Goal: Task Accomplishment & Management: Complete application form

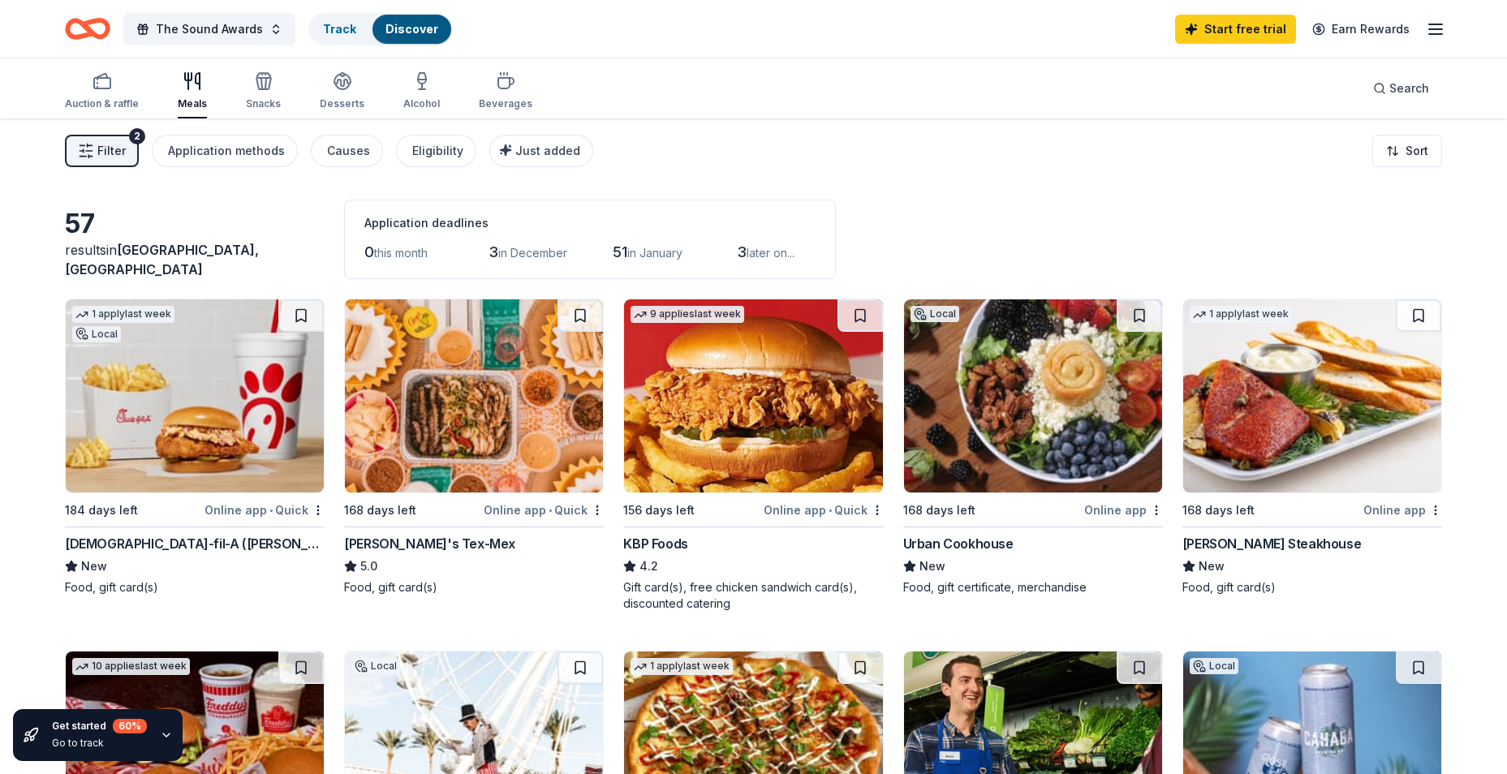
click at [1216, 548] on div "[PERSON_NAME] Steakhouse" at bounding box center [1271, 543] width 179 height 19
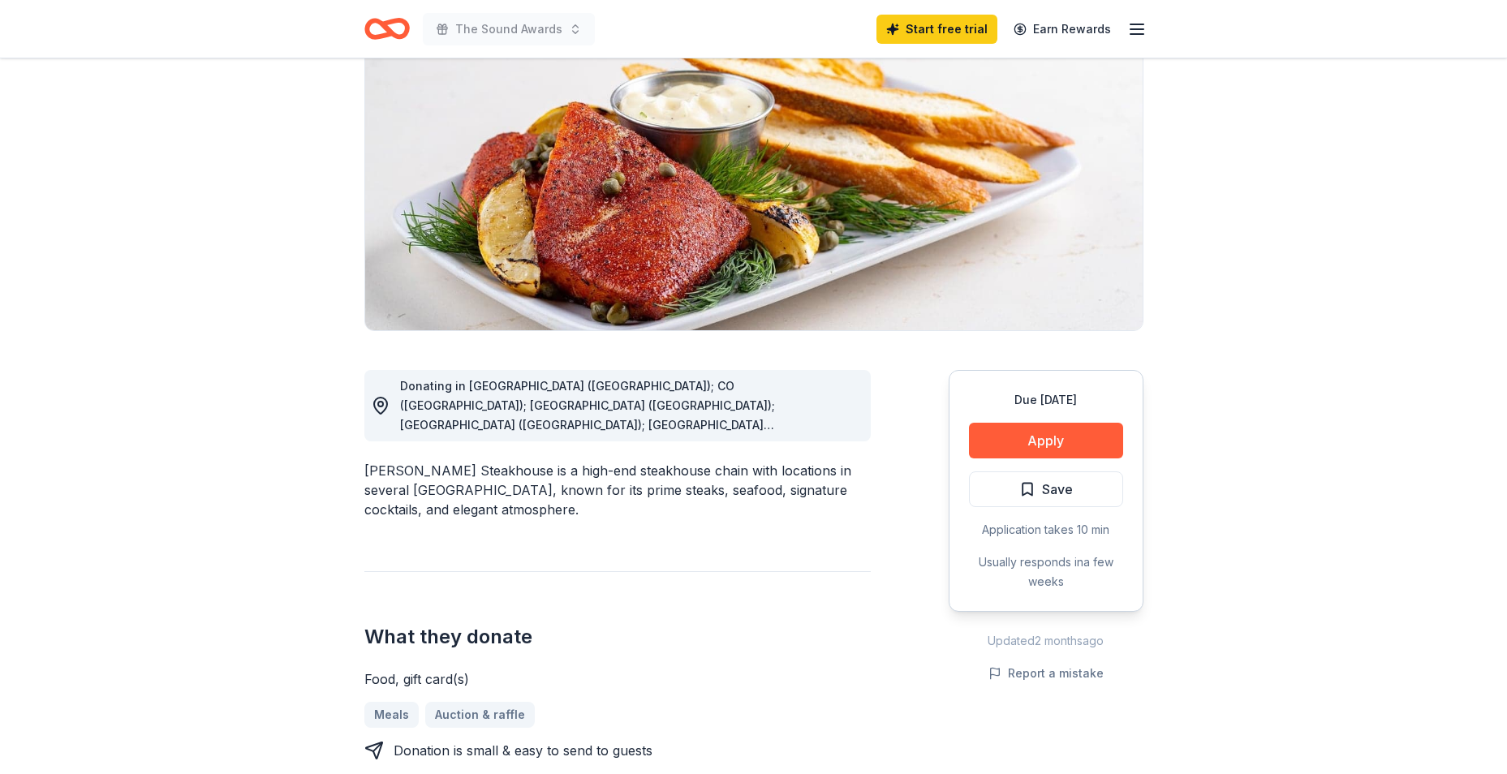
scroll to position [325, 0]
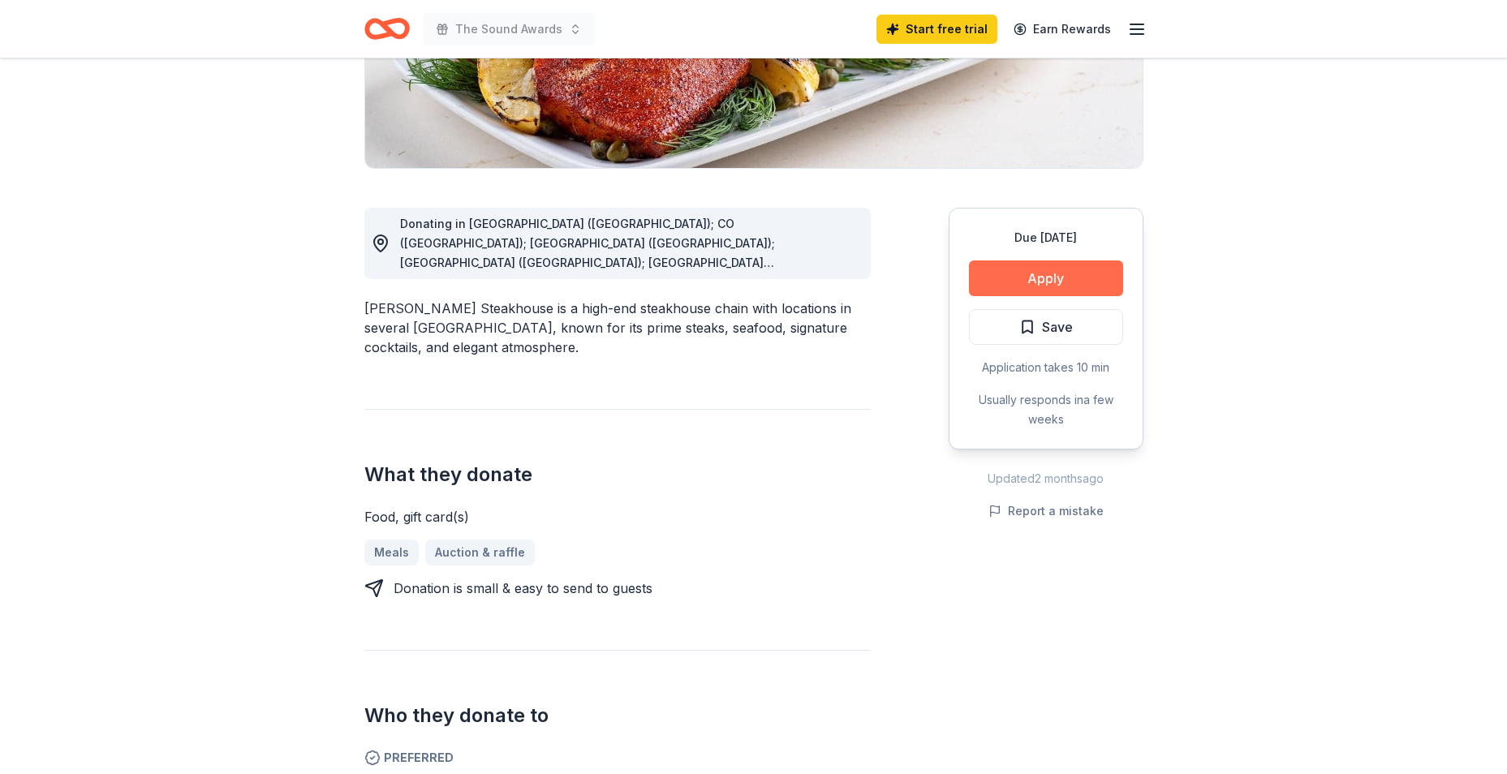
click at [992, 267] on button "Apply" at bounding box center [1046, 278] width 154 height 36
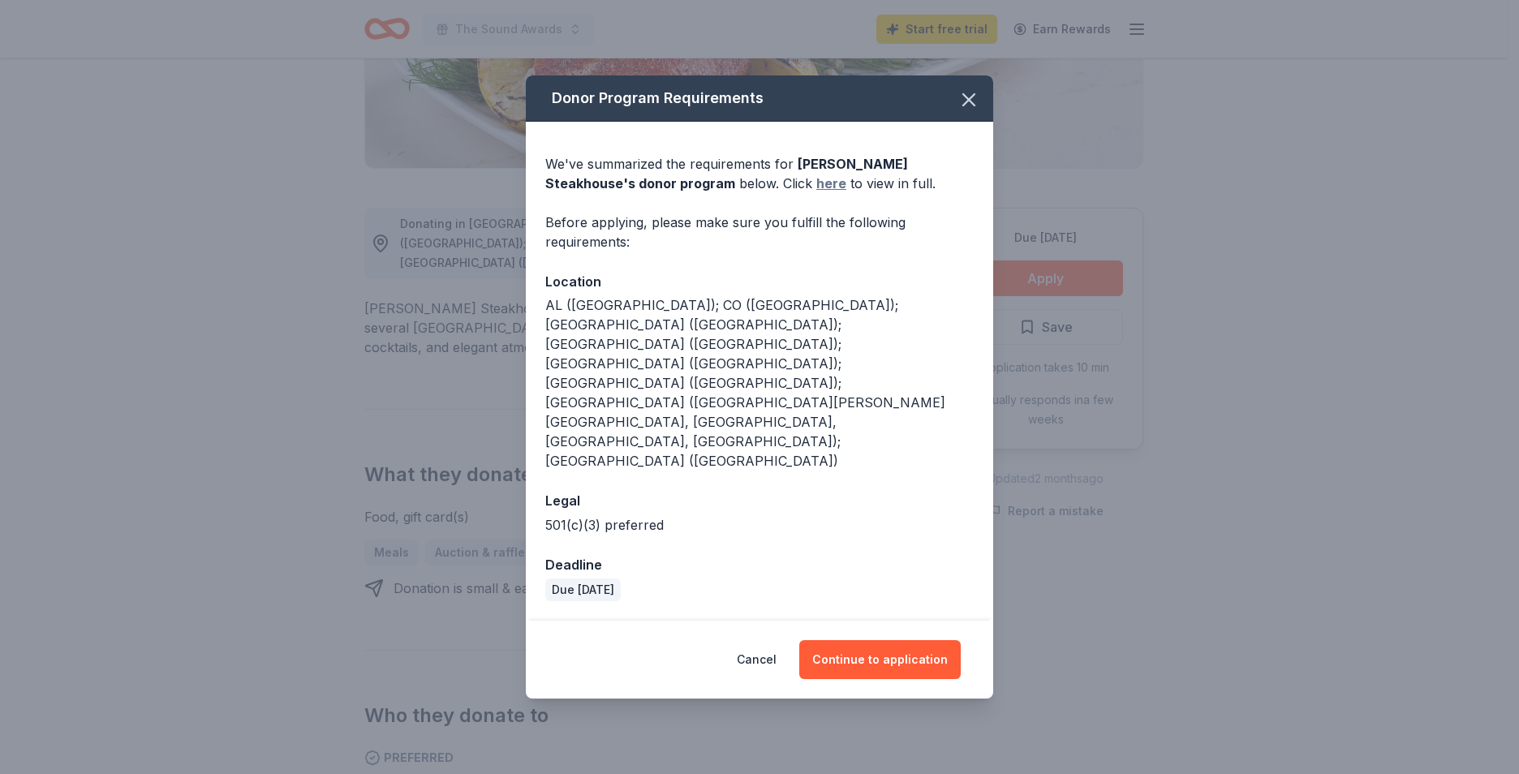
click at [816, 193] on link "here" at bounding box center [831, 183] width 30 height 19
click at [910, 640] on button "Continue to application" at bounding box center [879, 659] width 161 height 39
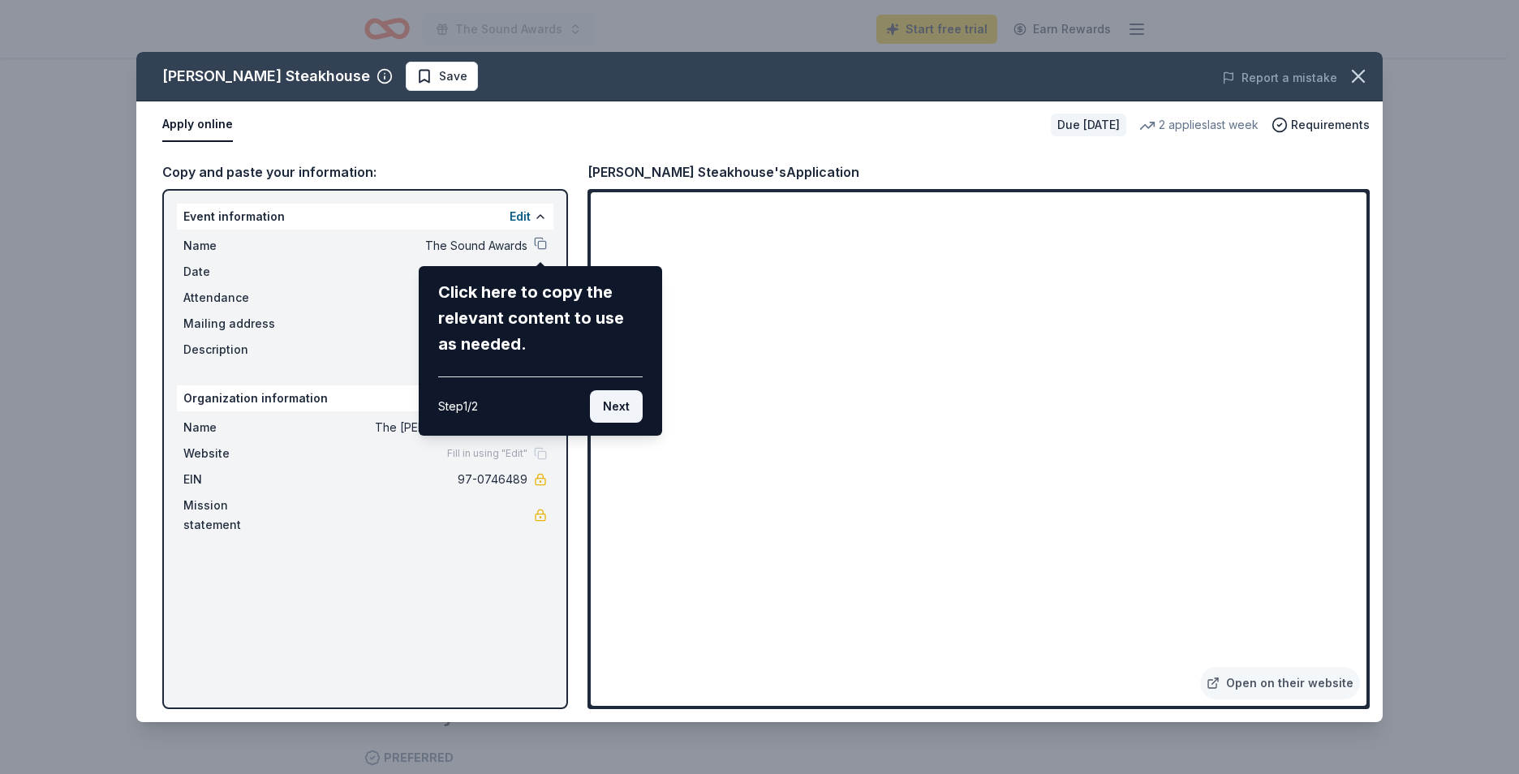
click at [621, 399] on button "Next" at bounding box center [616, 406] width 53 height 32
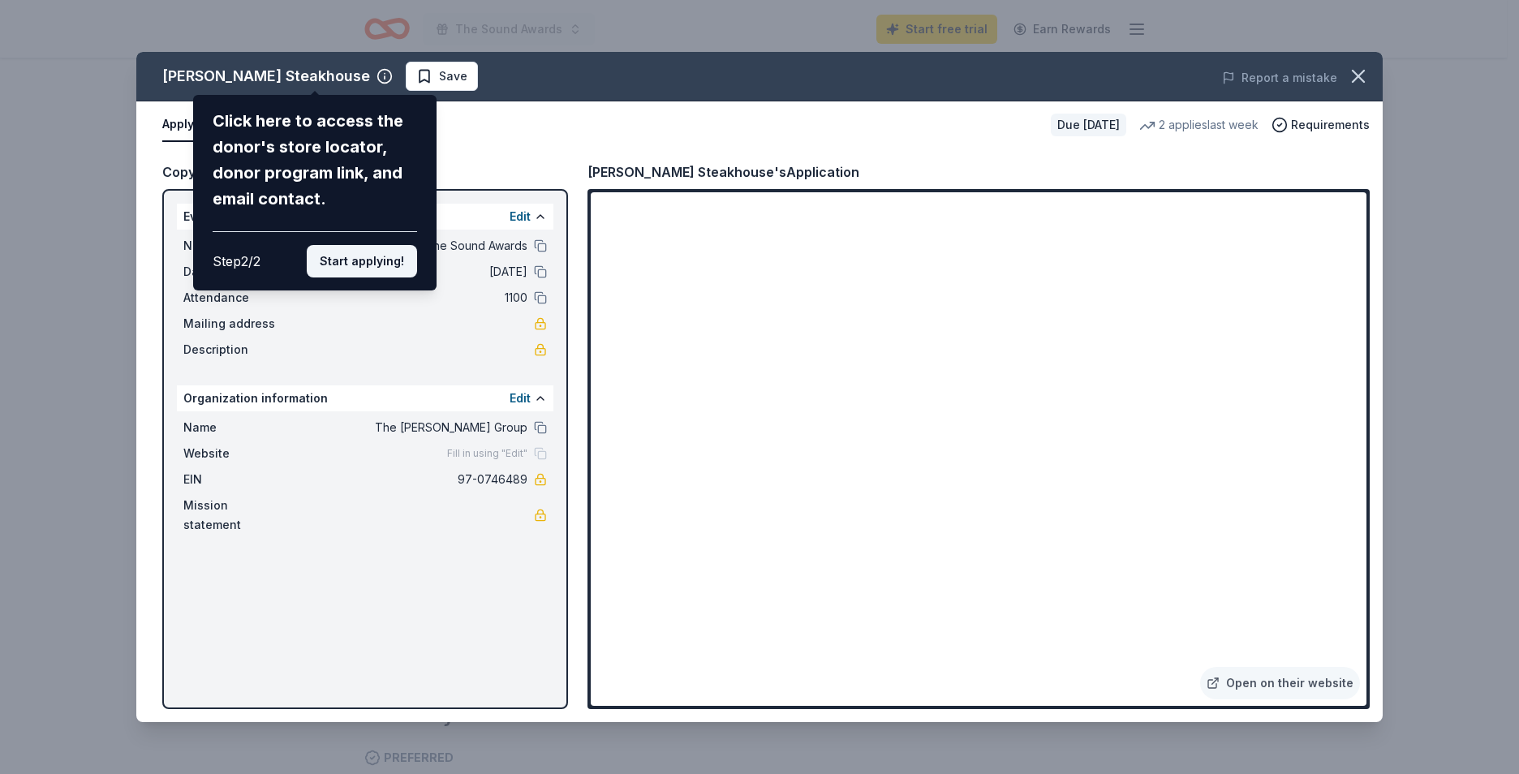
click at [388, 256] on button "Start applying!" at bounding box center [362, 261] width 110 height 32
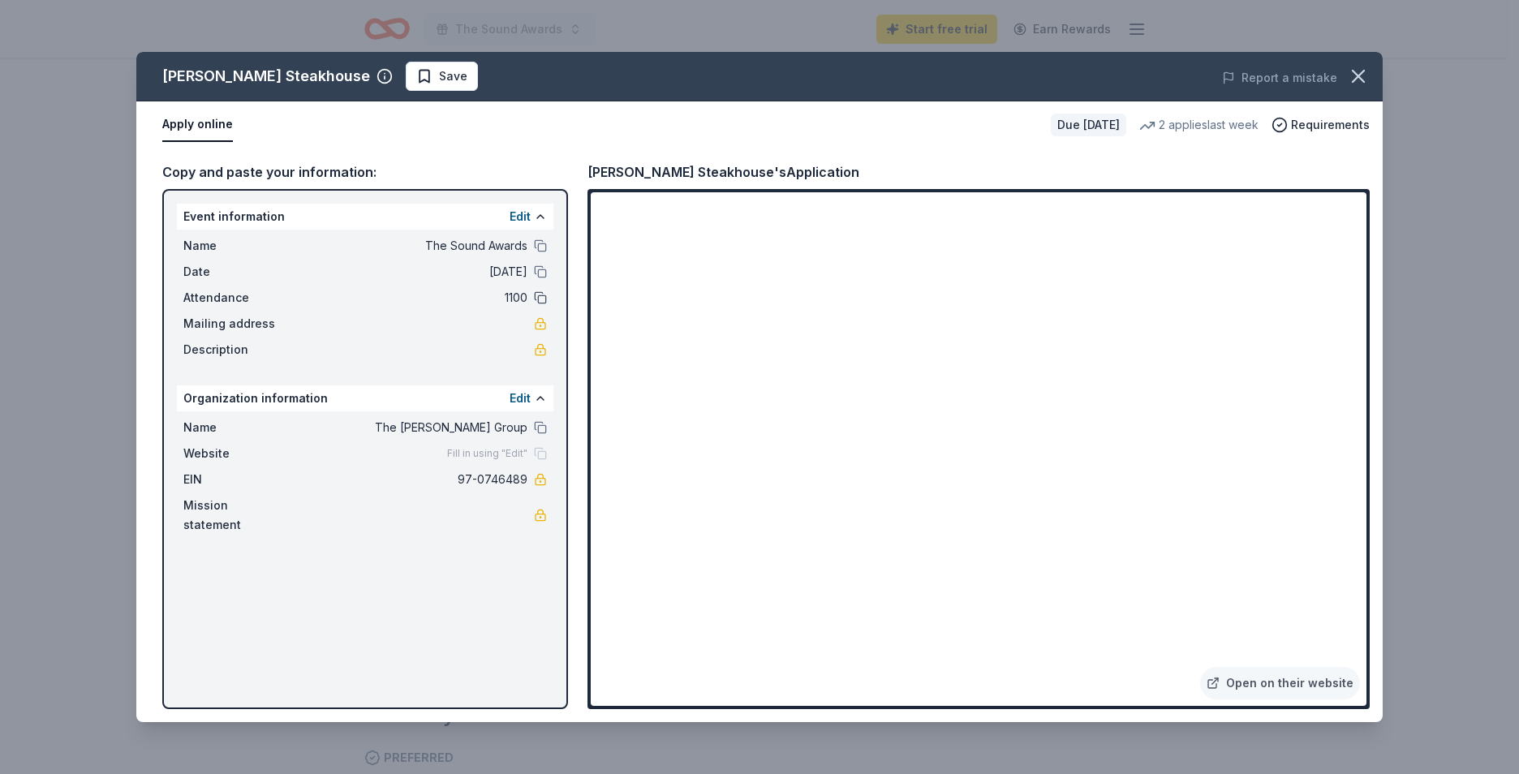
click at [538, 303] on button at bounding box center [540, 297] width 13 height 13
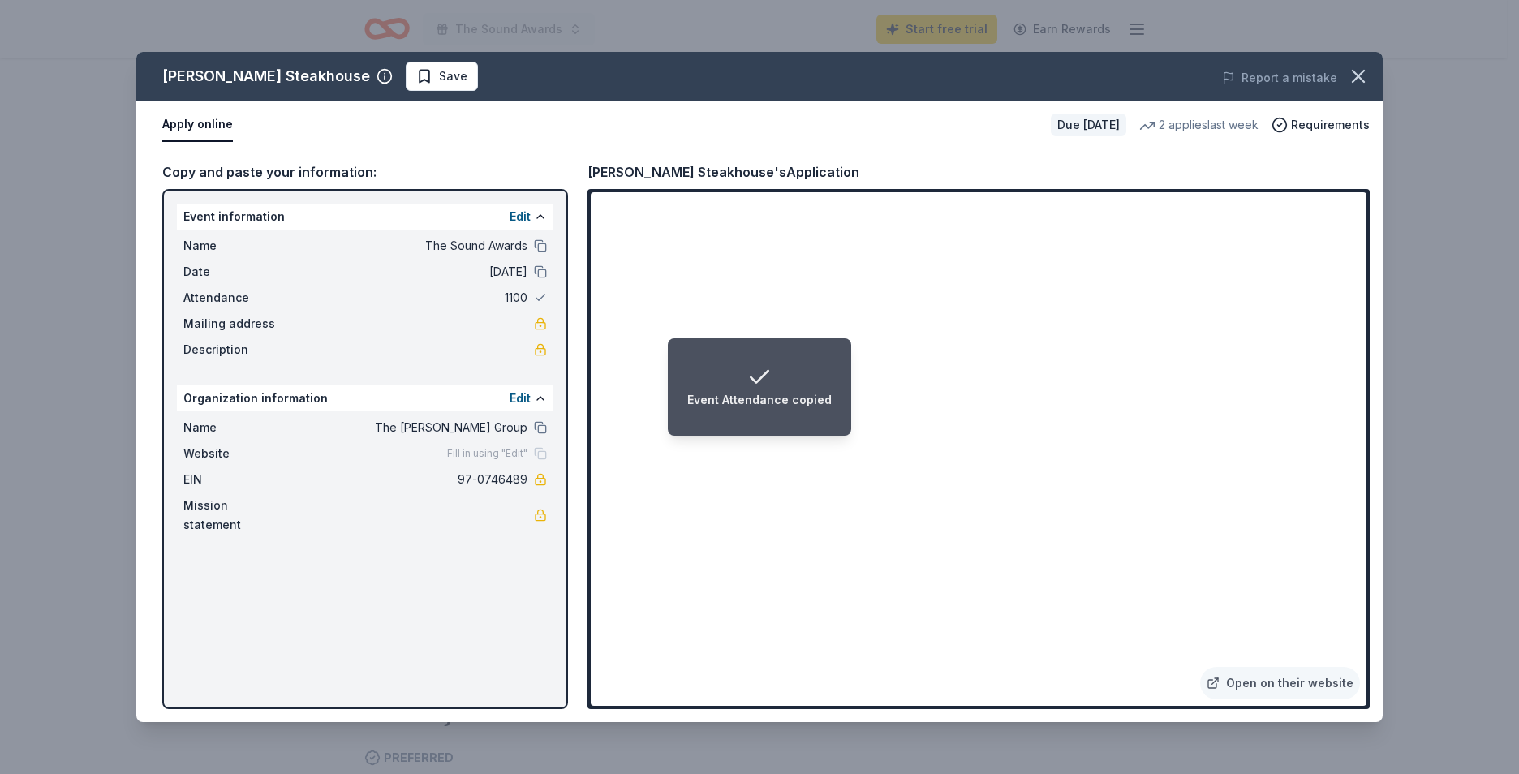
click at [515, 300] on span "1100" at bounding box center [409, 297] width 235 height 19
click at [544, 299] on button at bounding box center [540, 297] width 13 height 13
click at [510, 299] on span "1100" at bounding box center [409, 297] width 235 height 19
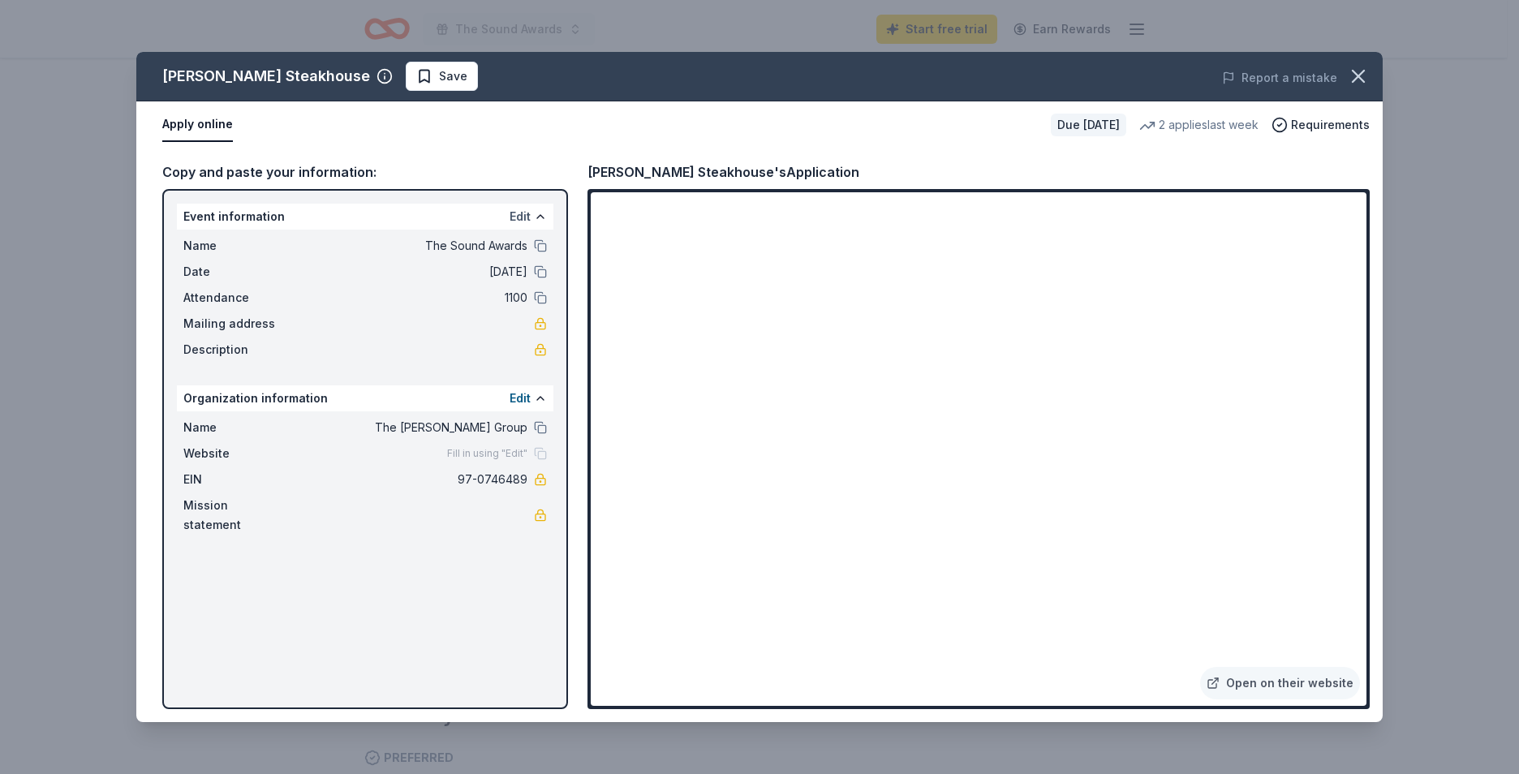
click at [527, 220] on button "Edit" at bounding box center [520, 216] width 21 height 19
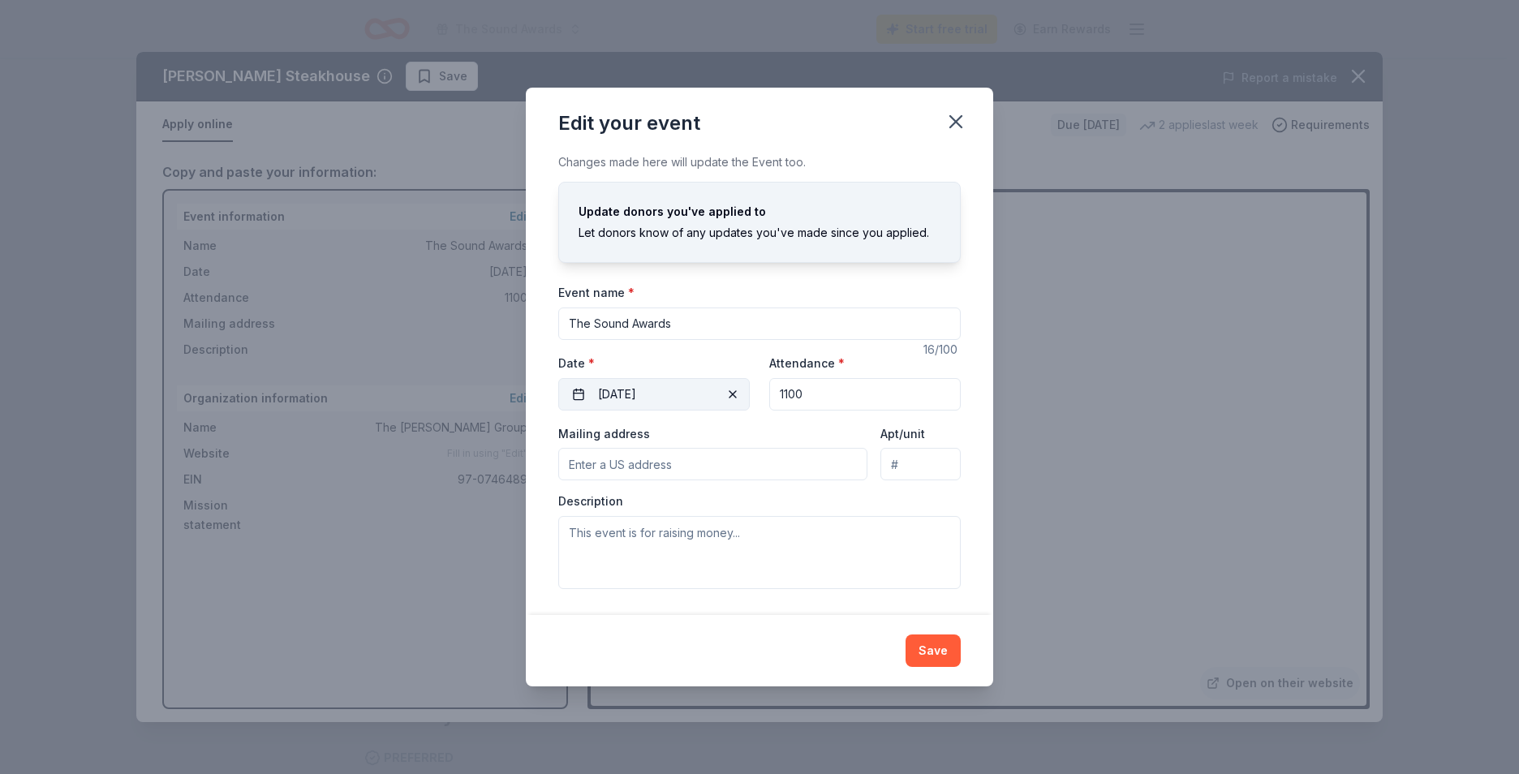
drag, startPoint x: 819, startPoint y: 402, endPoint x: 714, endPoint y: 394, distance: 105.0
click at [714, 394] on div "Event website Attendance * 1100 Date * 02/27/2026" at bounding box center [759, 382] width 402 height 58
type input "300"
click at [946, 657] on button "Save" at bounding box center [933, 651] width 55 height 32
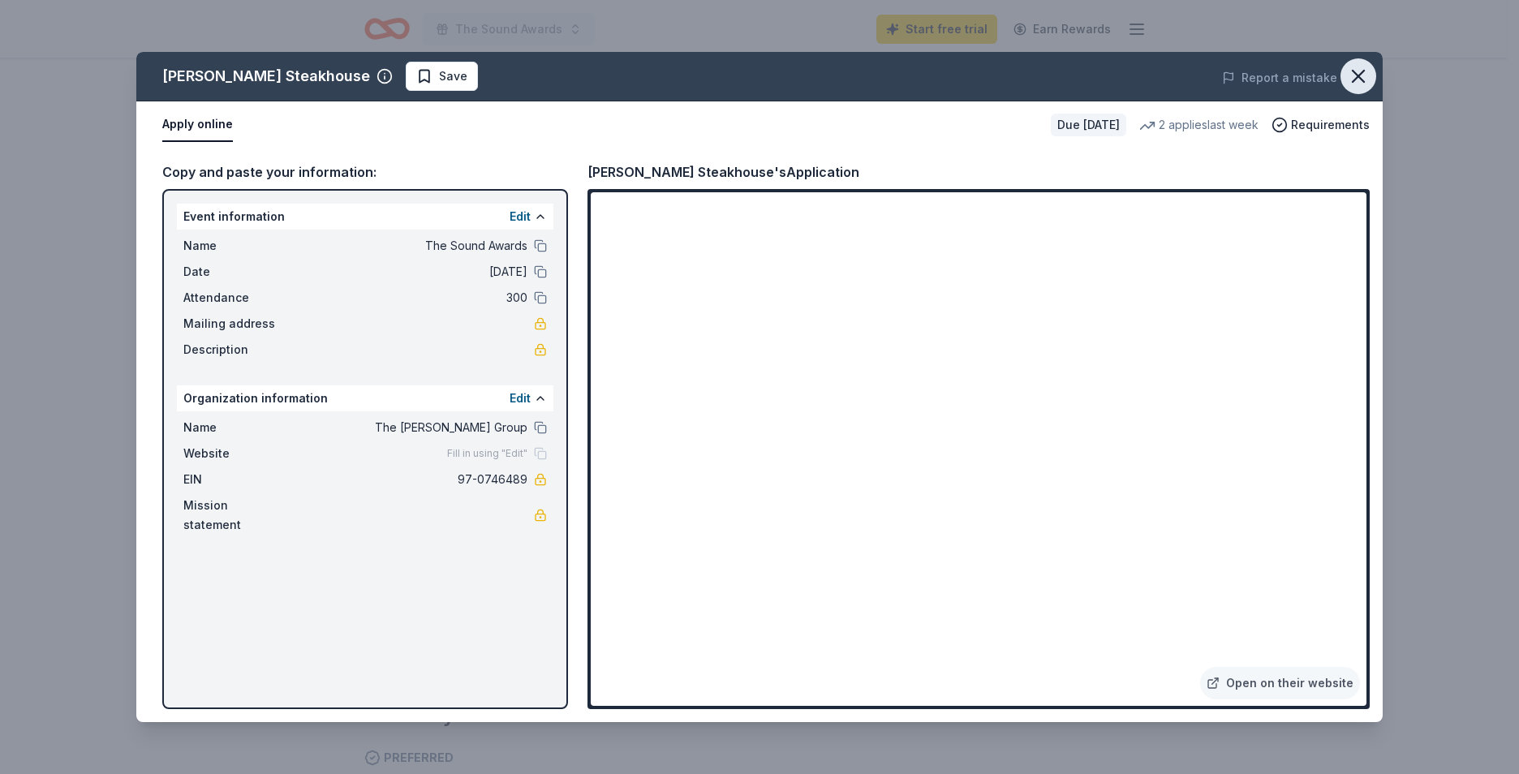
click at [1365, 71] on icon "button" at bounding box center [1358, 76] width 23 height 23
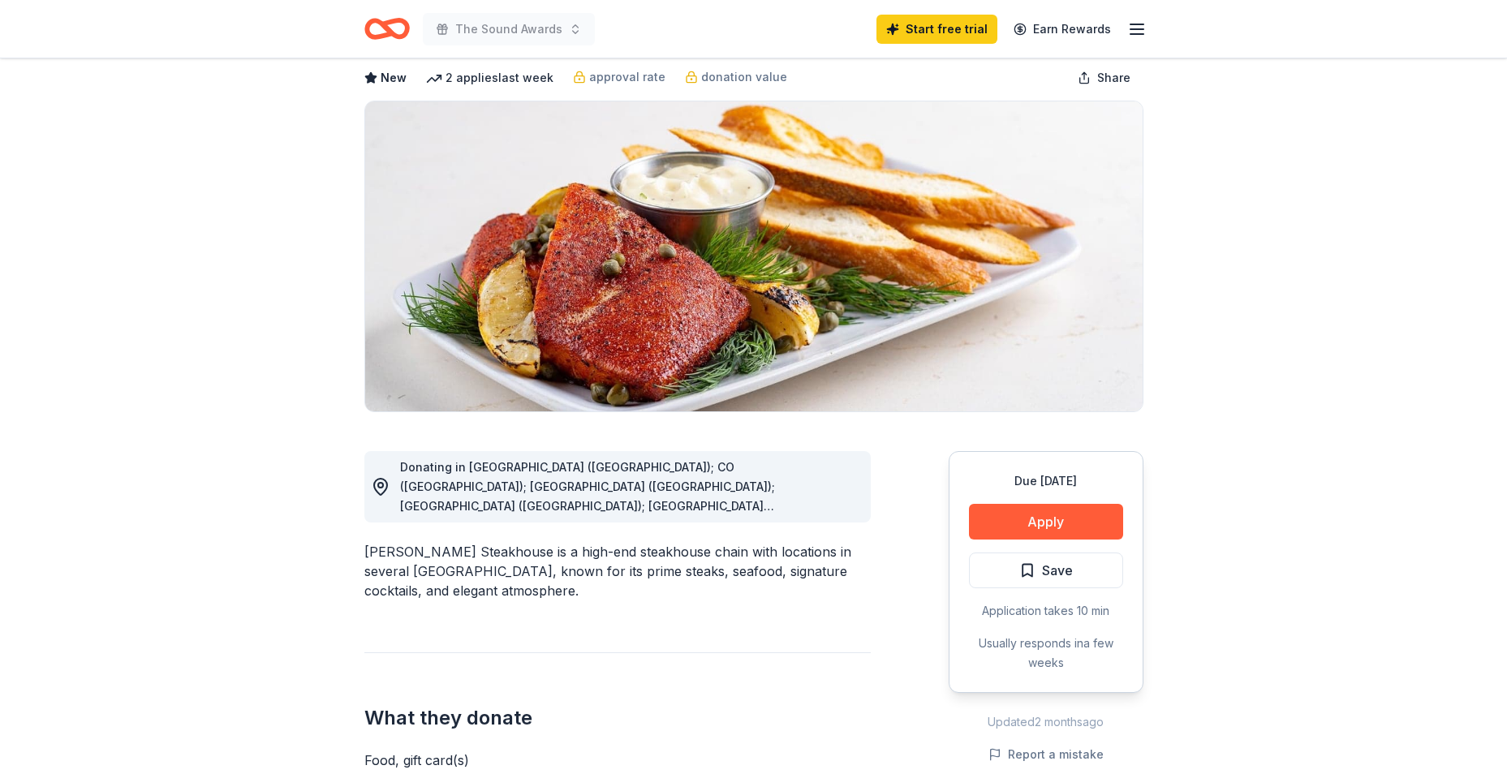
scroll to position [162, 0]
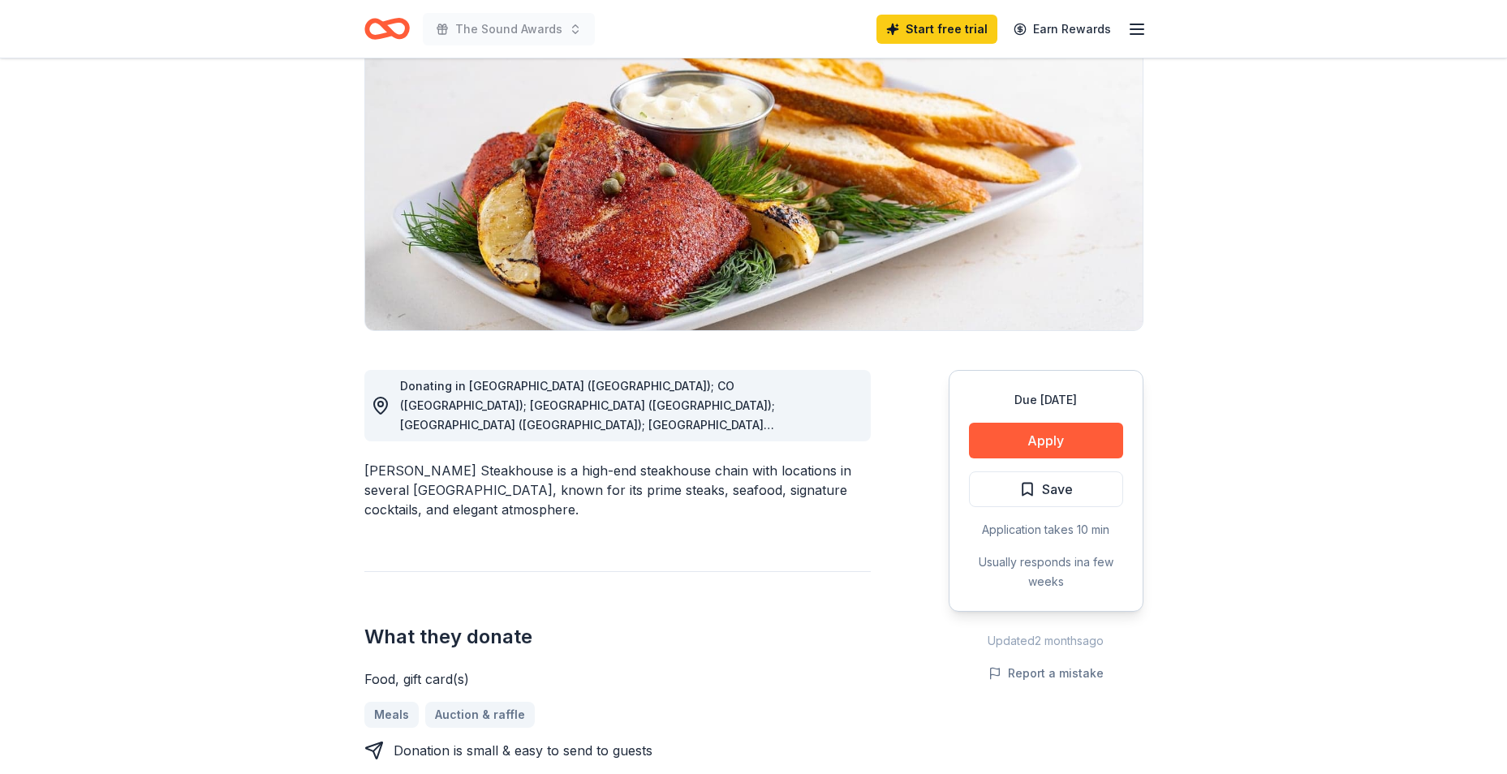
click at [384, 19] on icon "Home" at bounding box center [386, 29] width 45 height 38
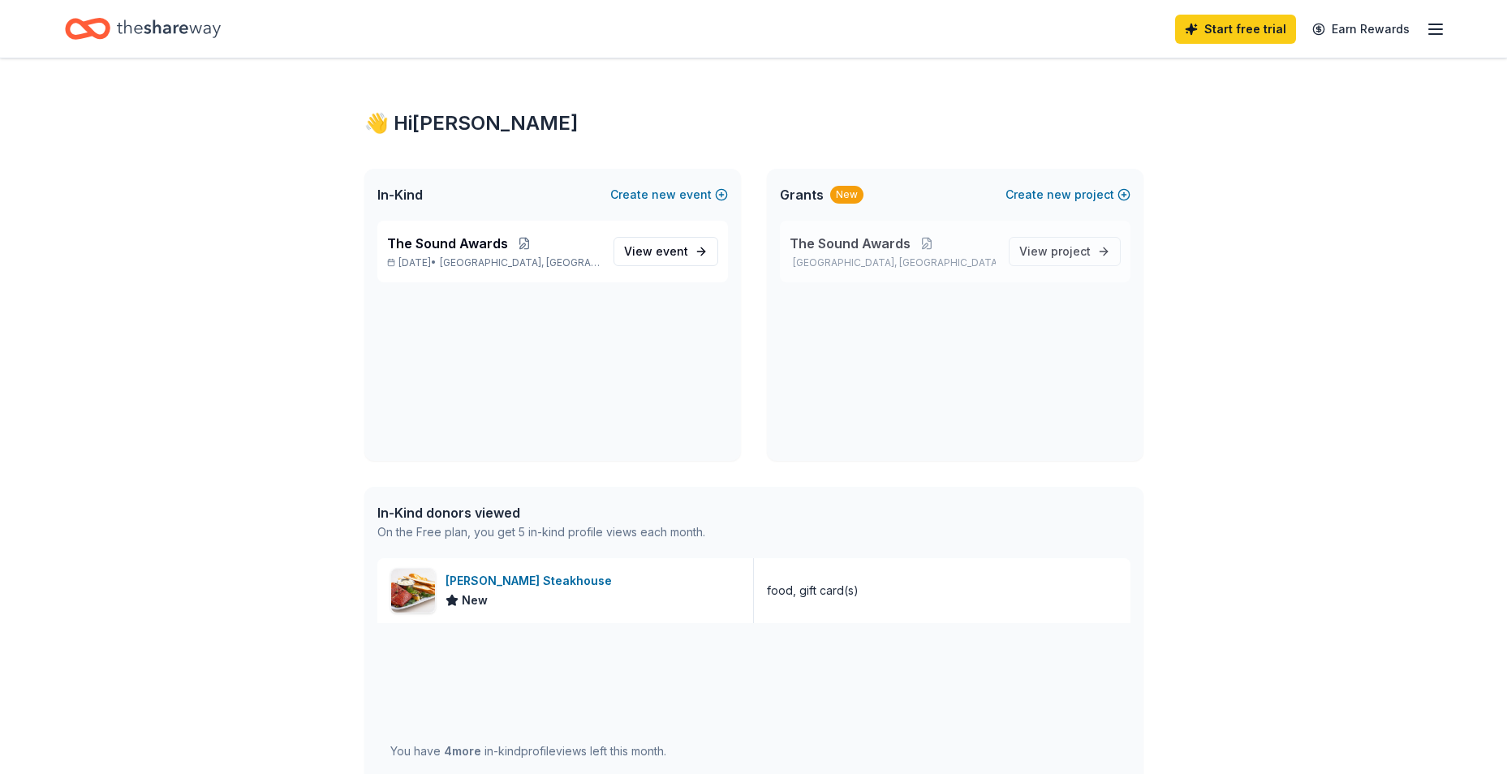
click at [857, 240] on span "The Sound Awards" at bounding box center [850, 243] width 121 height 19
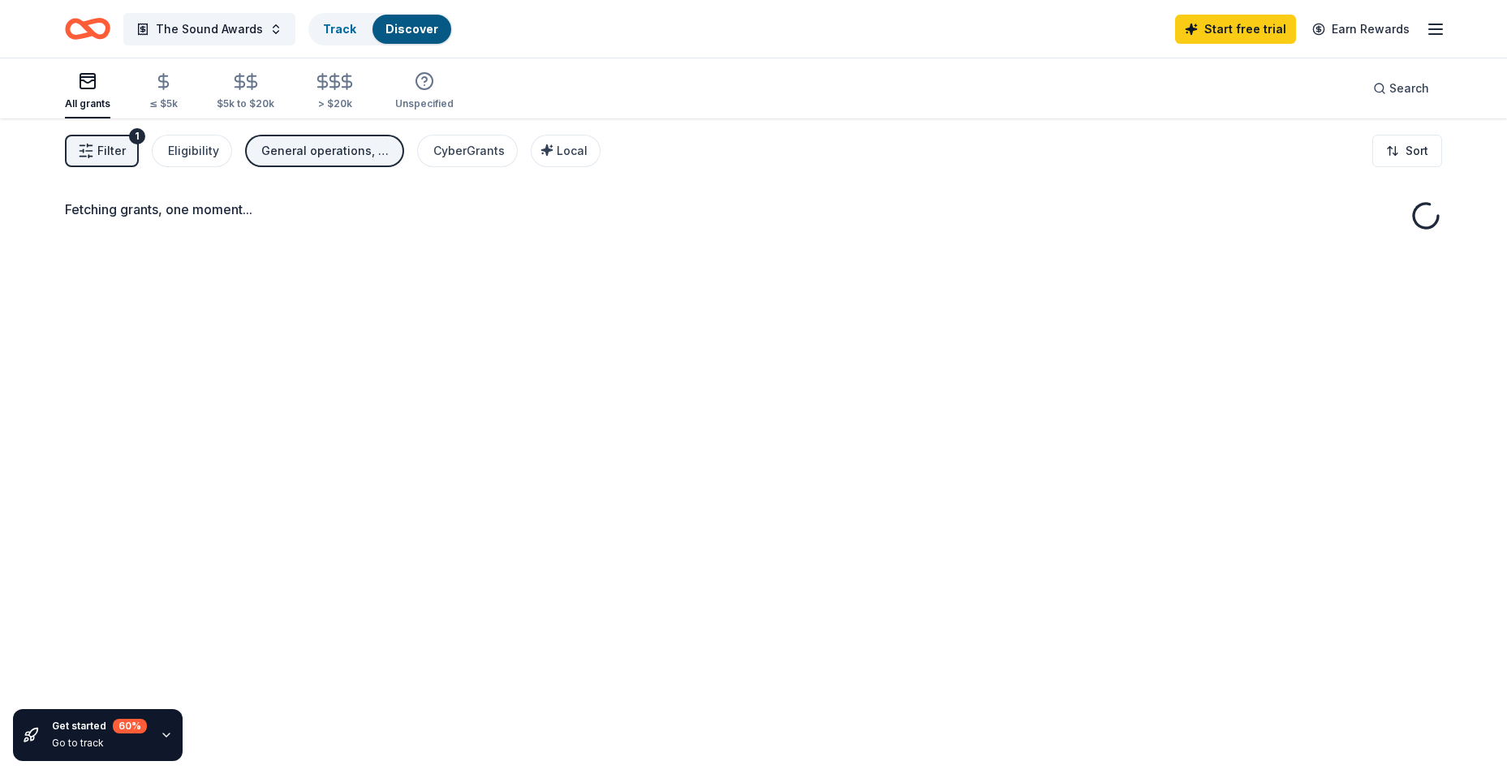
click at [1073, 250] on div "Fetching grants, one moment..." at bounding box center [753, 505] width 1507 height 774
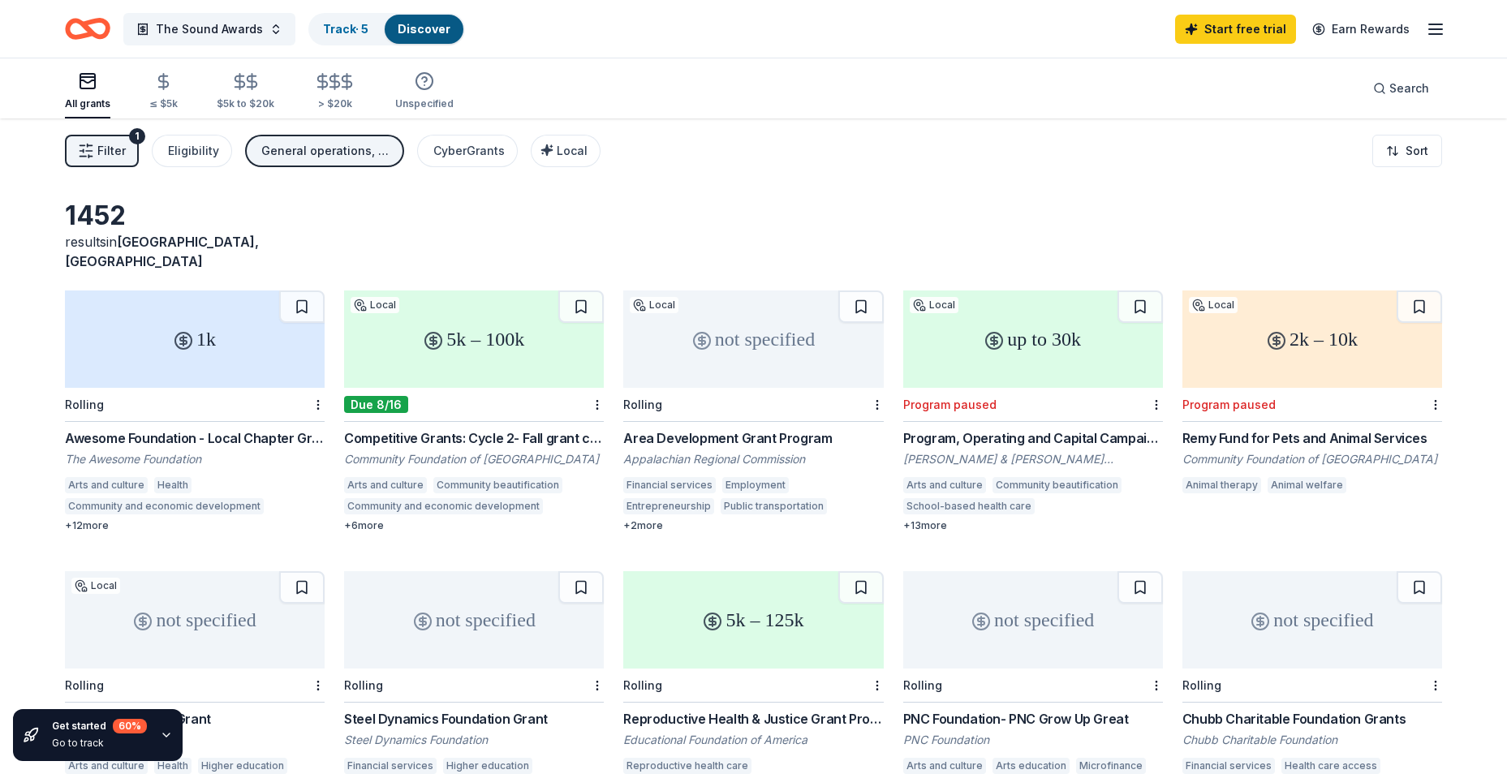
click at [116, 151] on span "Filter" at bounding box center [111, 150] width 28 height 19
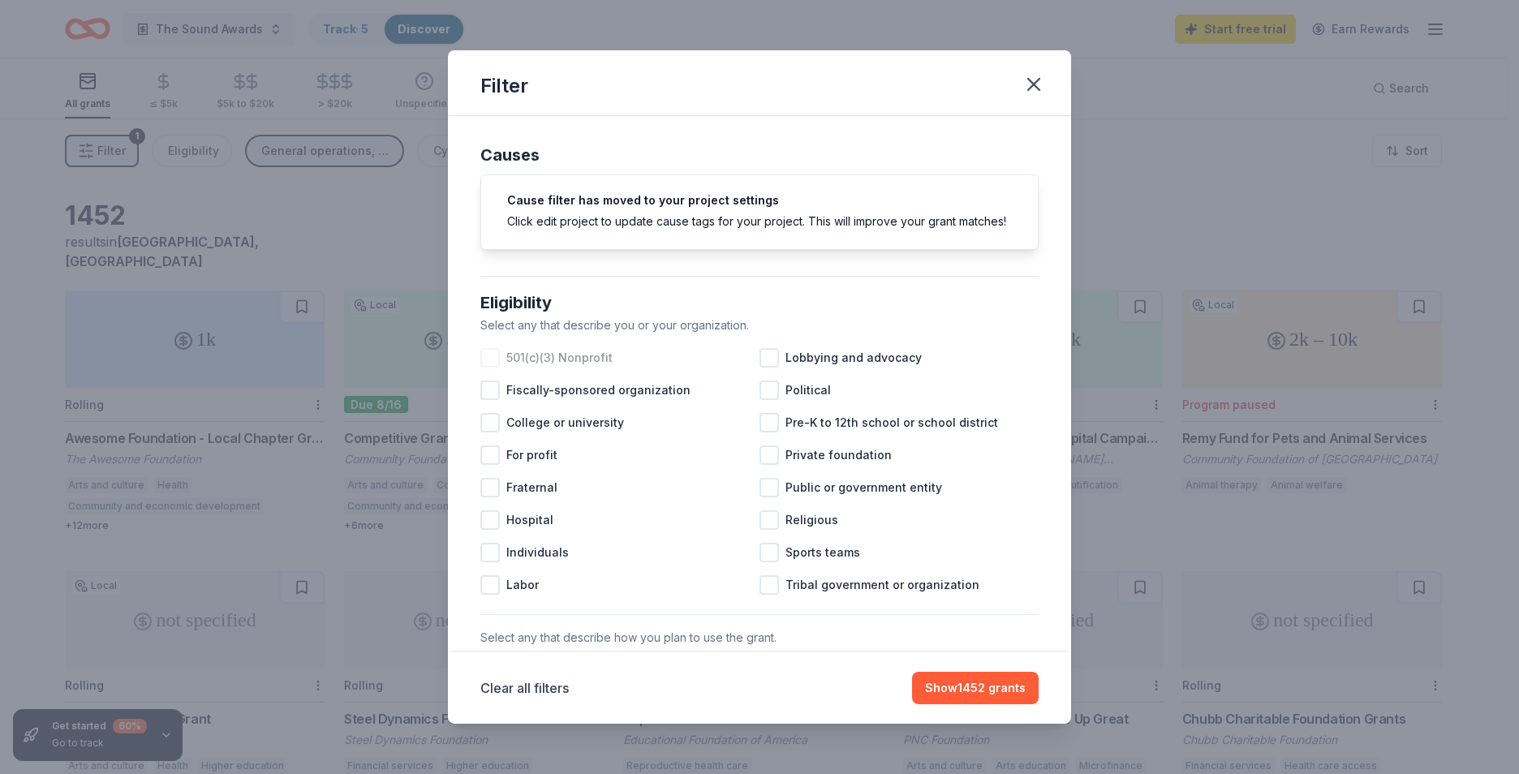
click at [492, 368] on div at bounding box center [489, 357] width 19 height 19
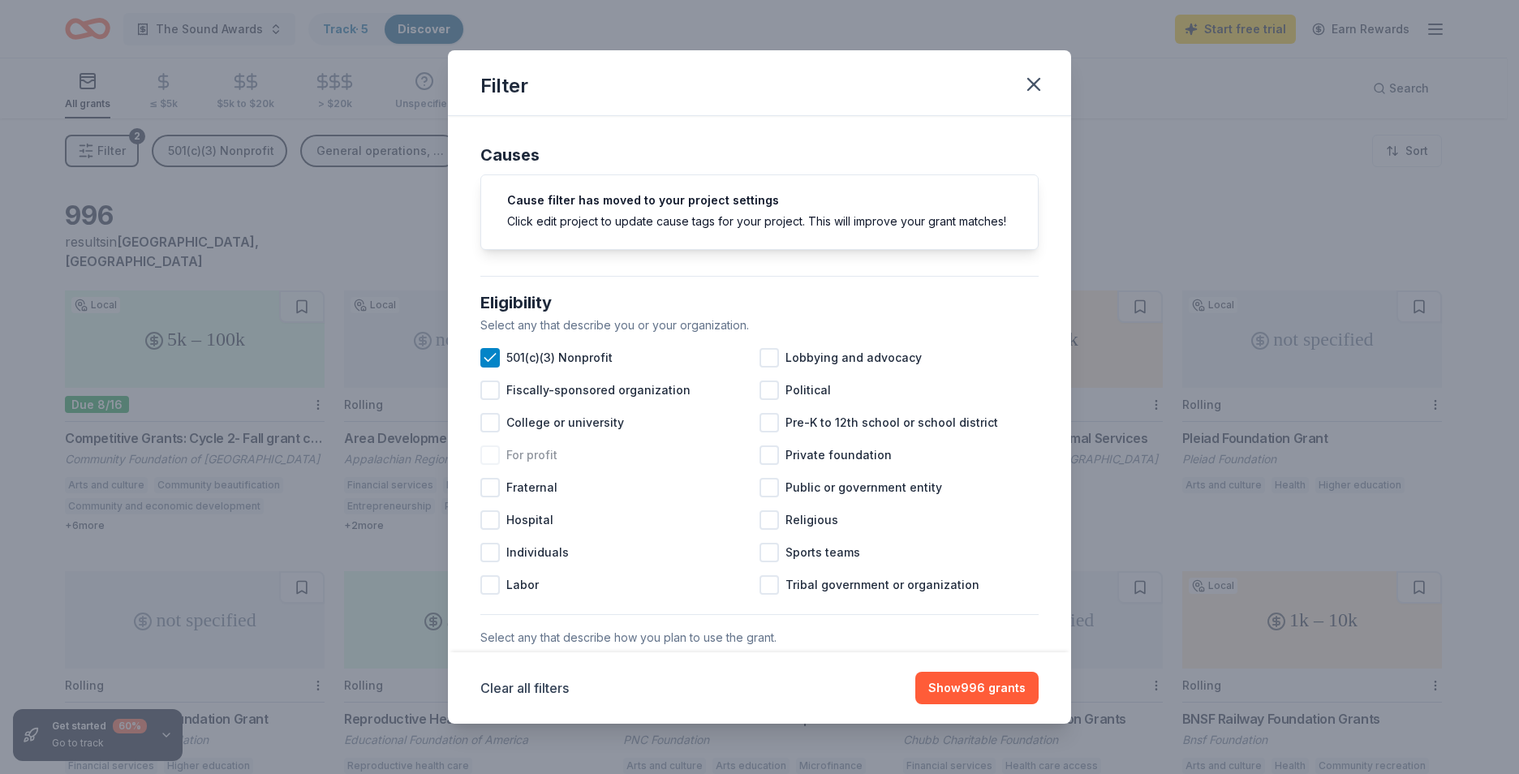
click at [488, 465] on div at bounding box center [489, 454] width 19 height 19
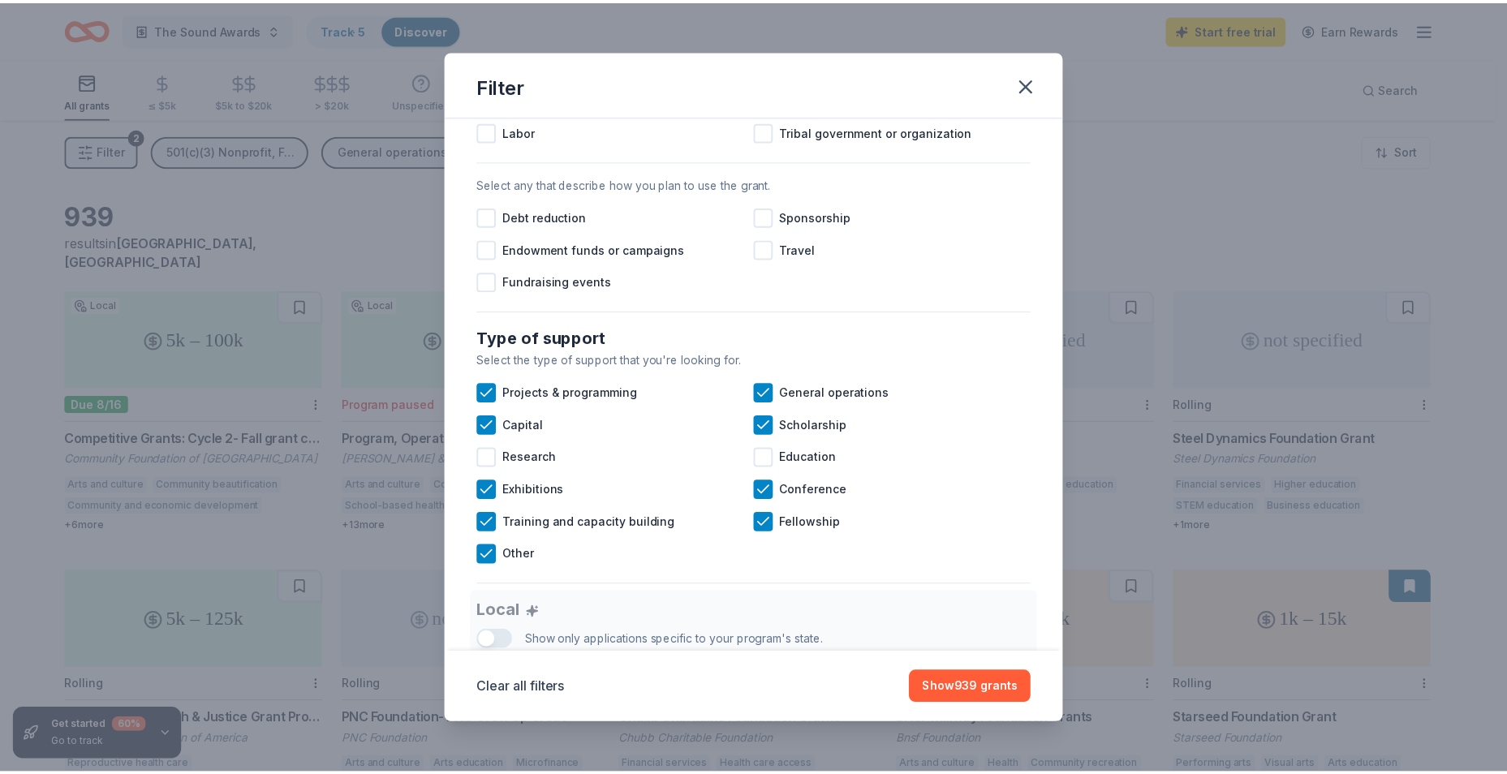
scroll to position [372, 0]
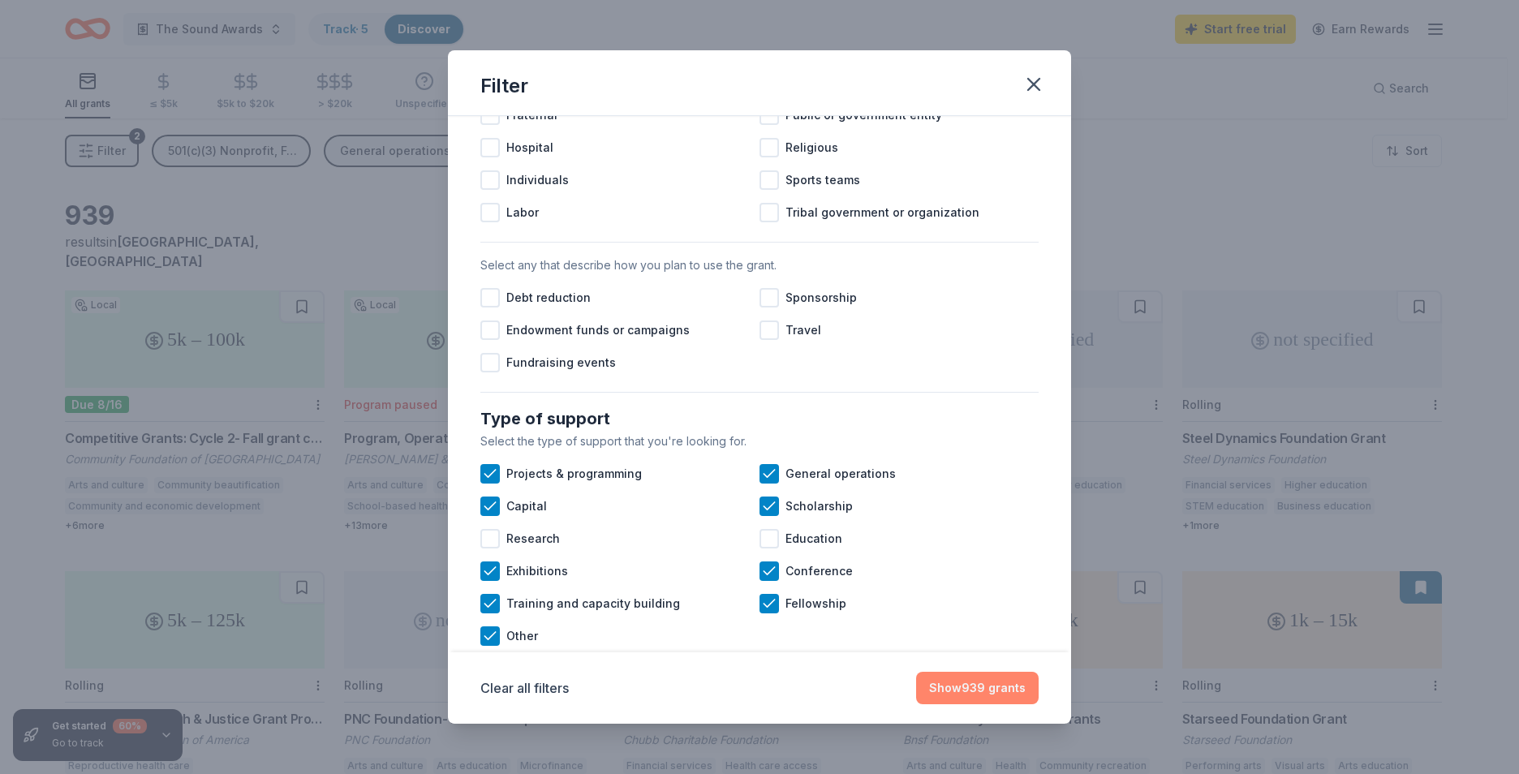
click at [983, 687] on button "Show 939 grants" at bounding box center [977, 688] width 123 height 32
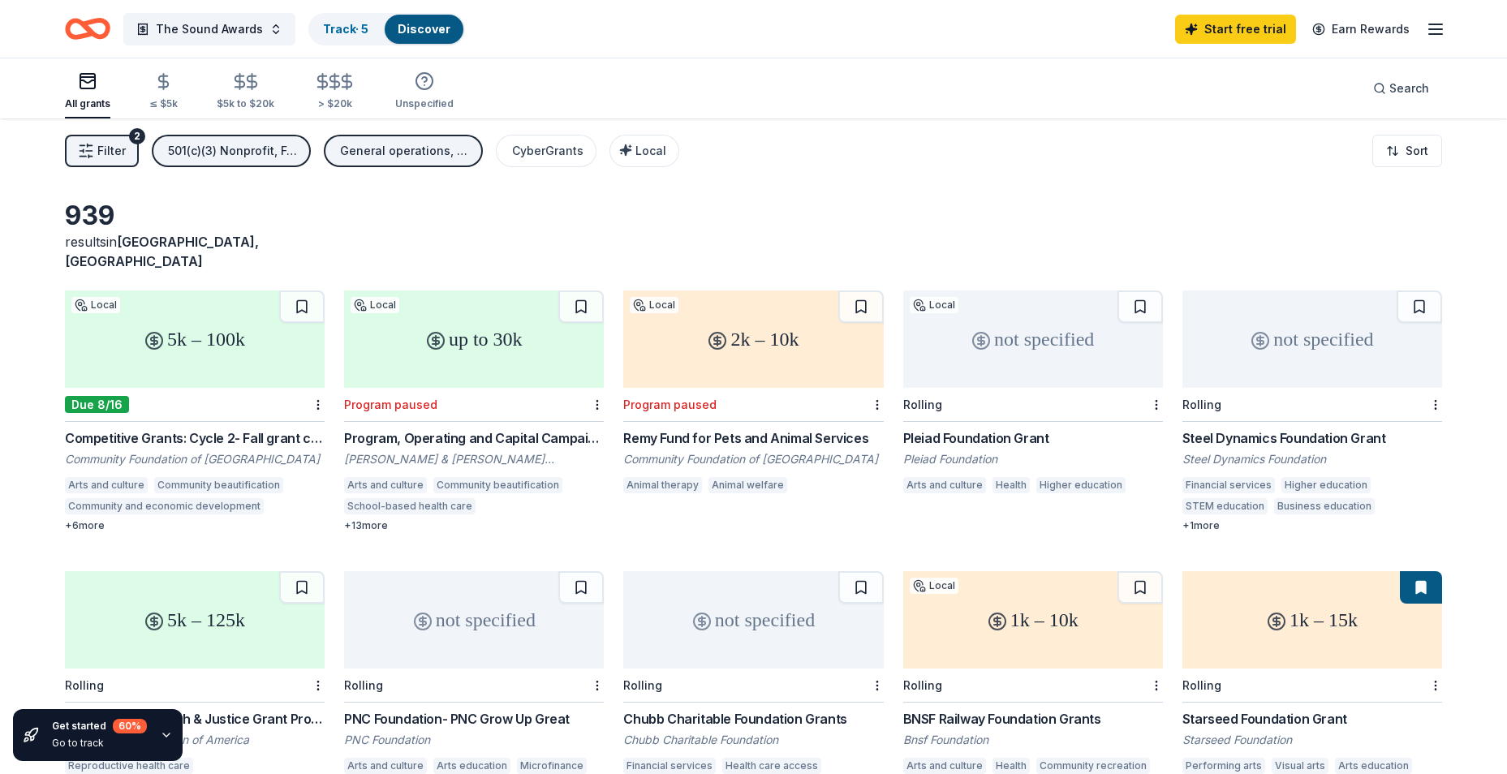
click at [1212, 519] on div "+ 1 more" at bounding box center [1312, 525] width 260 height 13
